Goal: Find specific page/section: Find specific page/section

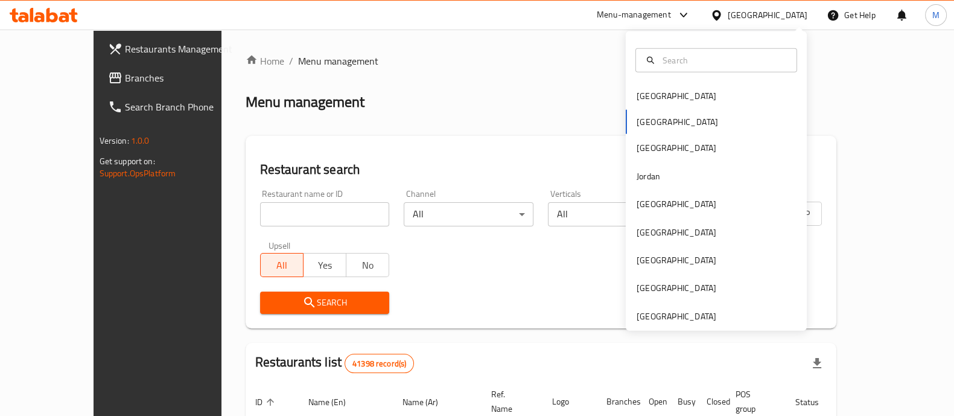
click at [658, 323] on div "[GEOGRAPHIC_DATA] [GEOGRAPHIC_DATA] [GEOGRAPHIC_DATA] [GEOGRAPHIC_DATA] [GEOGRA…" at bounding box center [716, 180] width 181 height 299
click at [667, 314] on div "[GEOGRAPHIC_DATA]" at bounding box center [676, 315] width 80 height 13
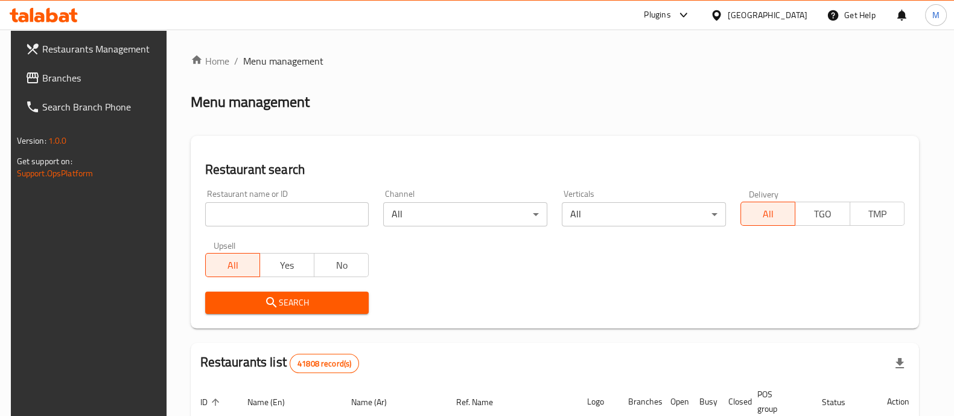
click at [274, 218] on div at bounding box center [477, 208] width 954 height 416
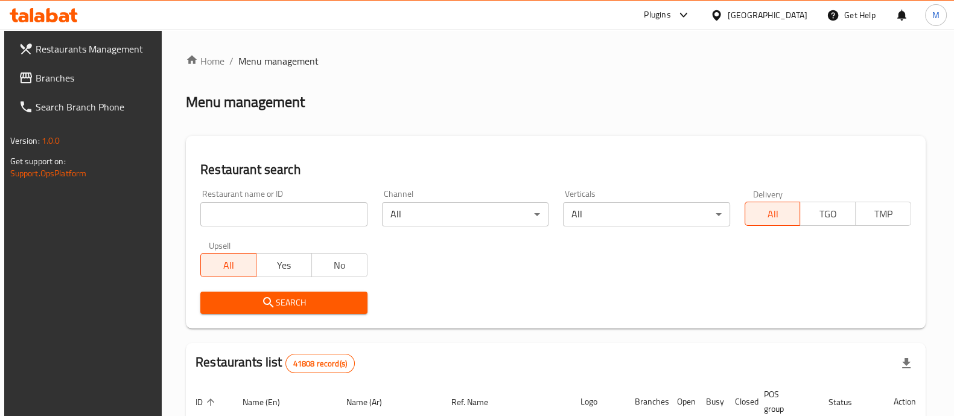
click at [273, 215] on input "search" at bounding box center [283, 214] width 166 height 24
paste input "681061"
click button "Search" at bounding box center [283, 302] width 166 height 22
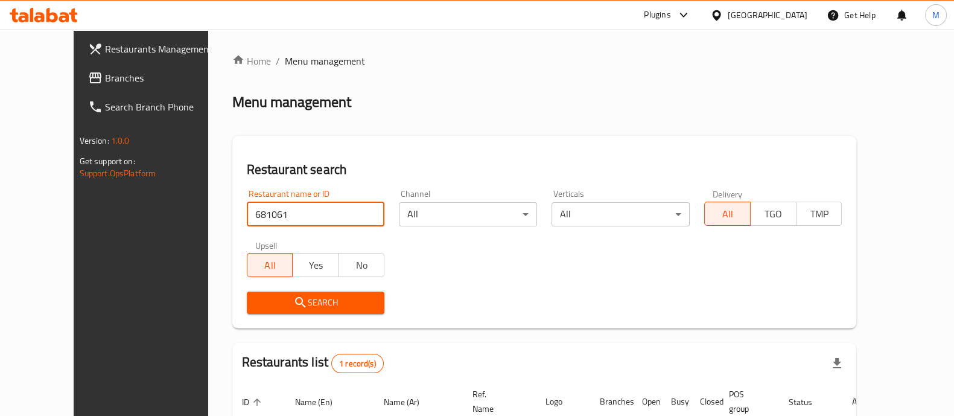
click button "Search" at bounding box center [316, 302] width 138 height 22
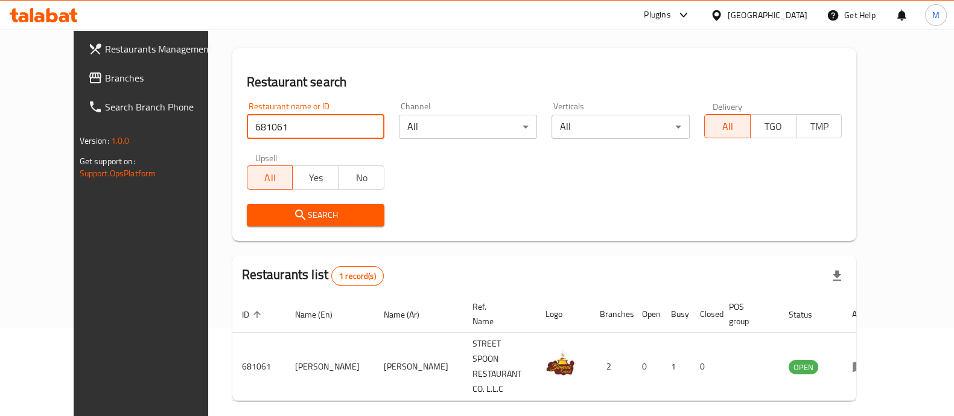
scroll to position [95, 0]
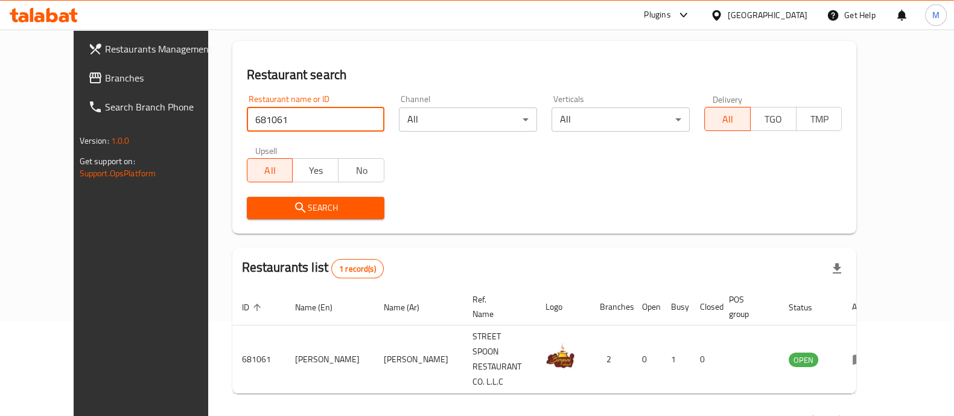
paste input "53894"
type input "653894"
click button "Search" at bounding box center [316, 208] width 138 height 22
